Goal: Transaction & Acquisition: Purchase product/service

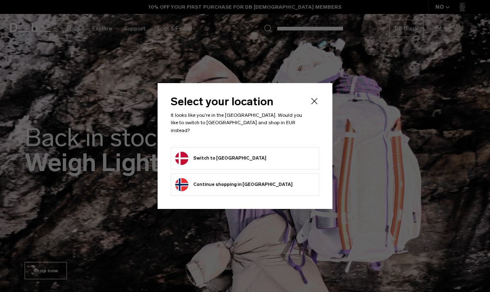
click at [223, 160] on button "Switch to Denmark" at bounding box center [220, 158] width 91 height 13
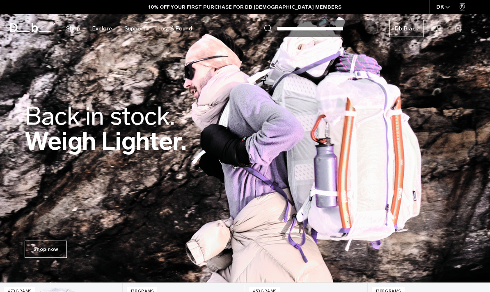
click at [62, 248] on link "Shop now" at bounding box center [46, 248] width 42 height 17
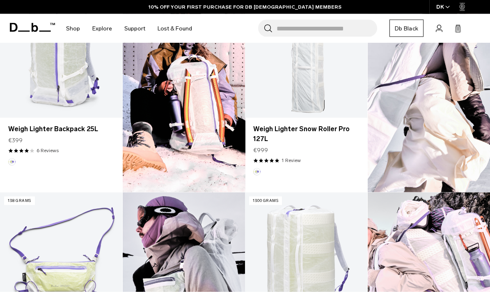
scroll to position [245, 0]
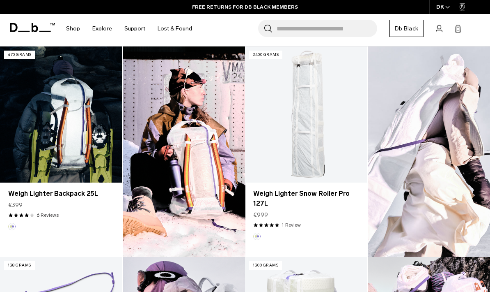
click at [82, 134] on link "Weigh Lighter Backpack 25L" at bounding box center [61, 114] width 122 height 136
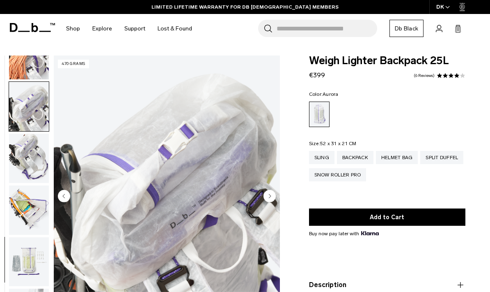
scroll to position [653, 0]
